Goal: Transaction & Acquisition: Purchase product/service

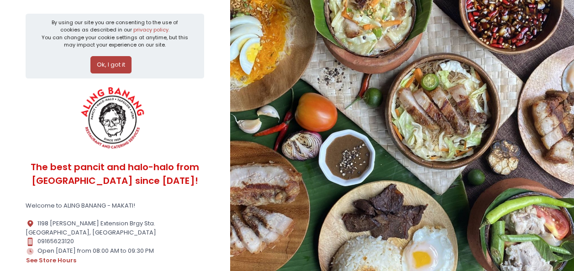
click at [102, 61] on button "Ok, I got it" at bounding box center [110, 64] width 41 height 17
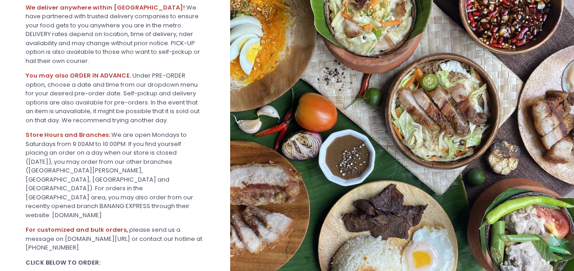
scroll to position [241, 0]
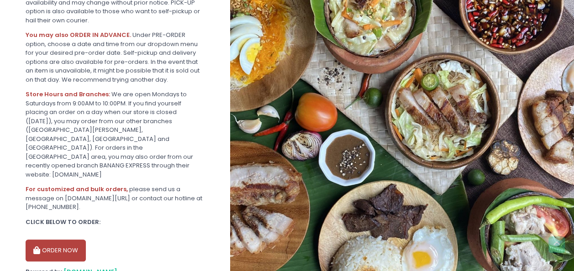
click at [64, 240] on button "ORDER NOW" at bounding box center [56, 251] width 60 height 22
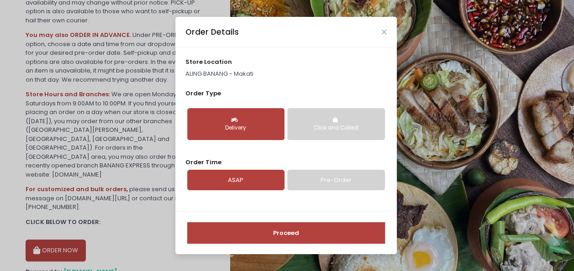
click at [259, 117] on button "Delivery" at bounding box center [235, 124] width 97 height 32
click at [263, 175] on link "ASAP" at bounding box center [235, 180] width 97 height 21
click at [302, 239] on button "Proceed" at bounding box center [286, 233] width 198 height 22
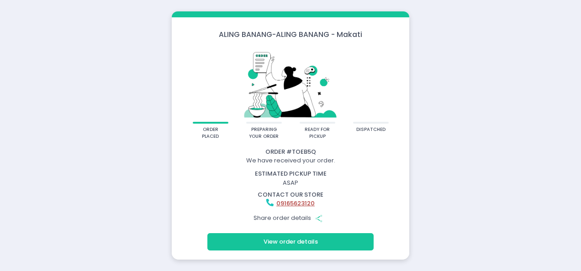
click at [325, 242] on button "View order details" at bounding box center [290, 241] width 166 height 17
click at [341, 244] on button "View order details" at bounding box center [290, 241] width 166 height 17
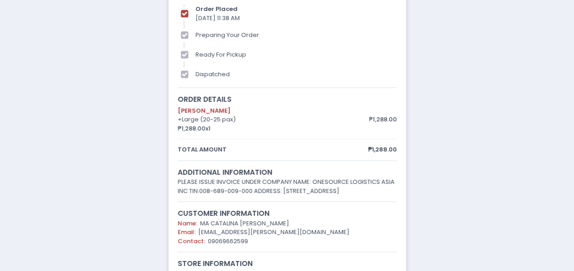
scroll to position [15, 0]
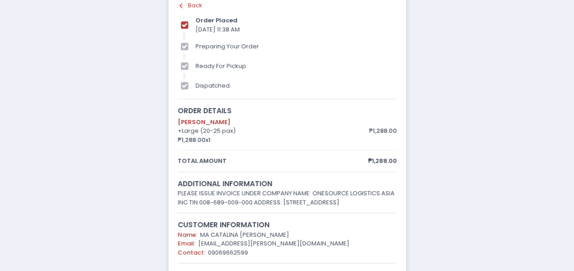
click at [565, 63] on div "order placed preparing your order ready for pickup dispatched Order # TOEB5Q We…" at bounding box center [287, 174] width 574 height 379
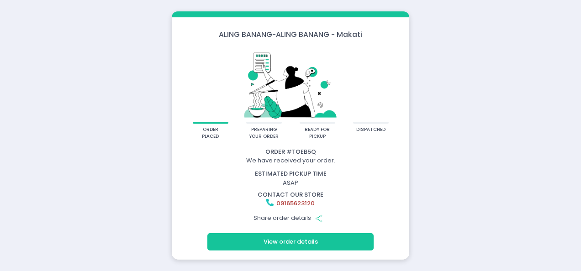
click at [263, 241] on button "View order details" at bounding box center [290, 241] width 166 height 17
